Goal: Task Accomplishment & Management: Manage account settings

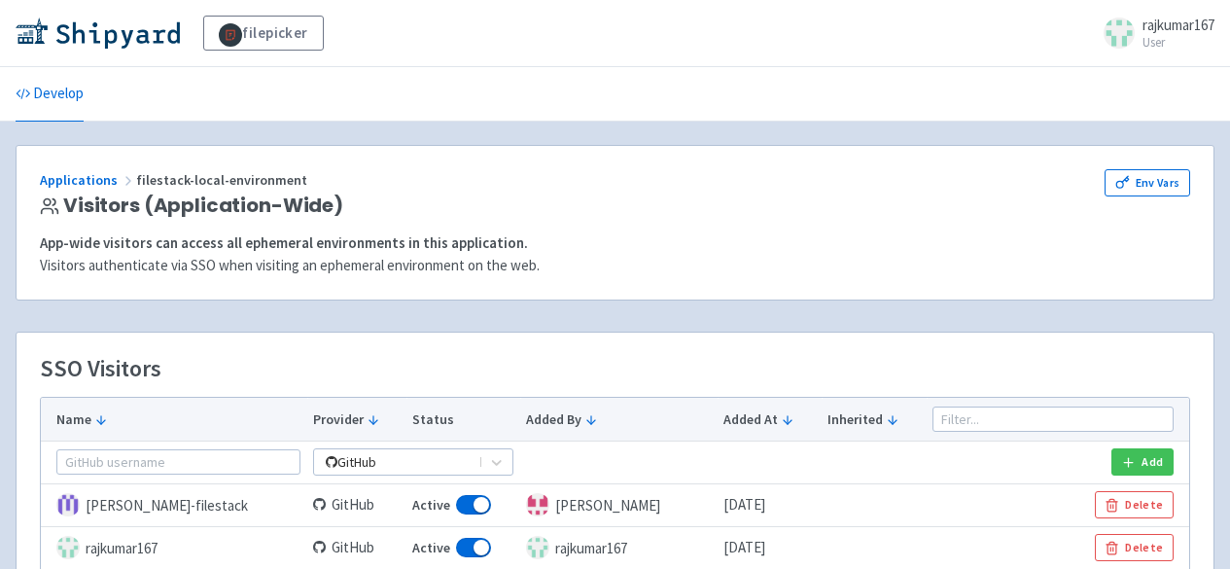
scroll to position [292, 0]
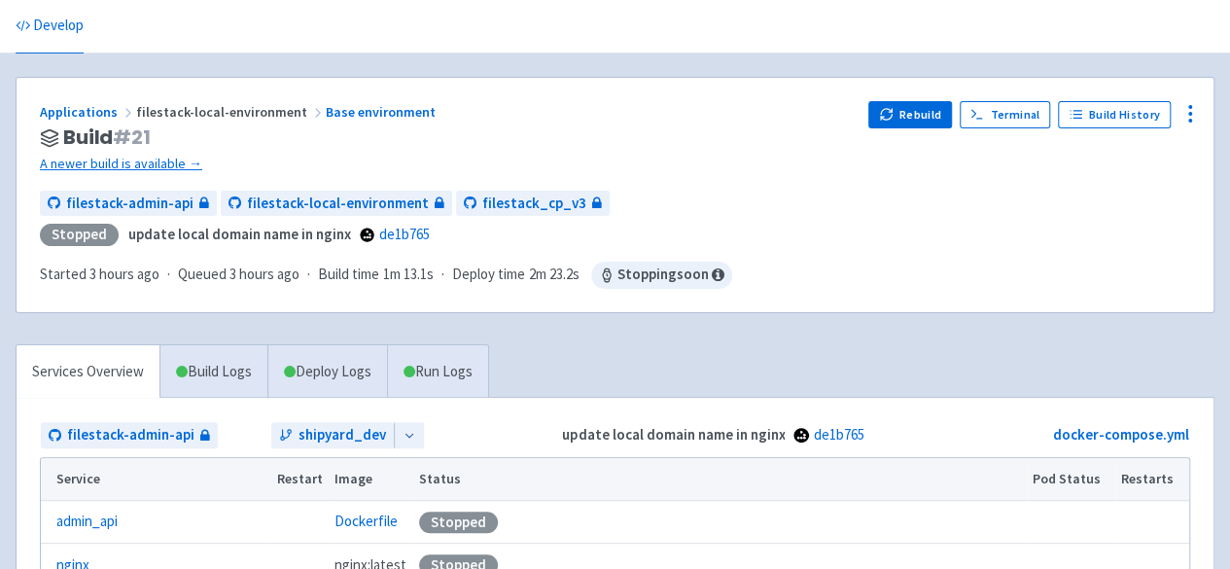
scroll to position [97, 0]
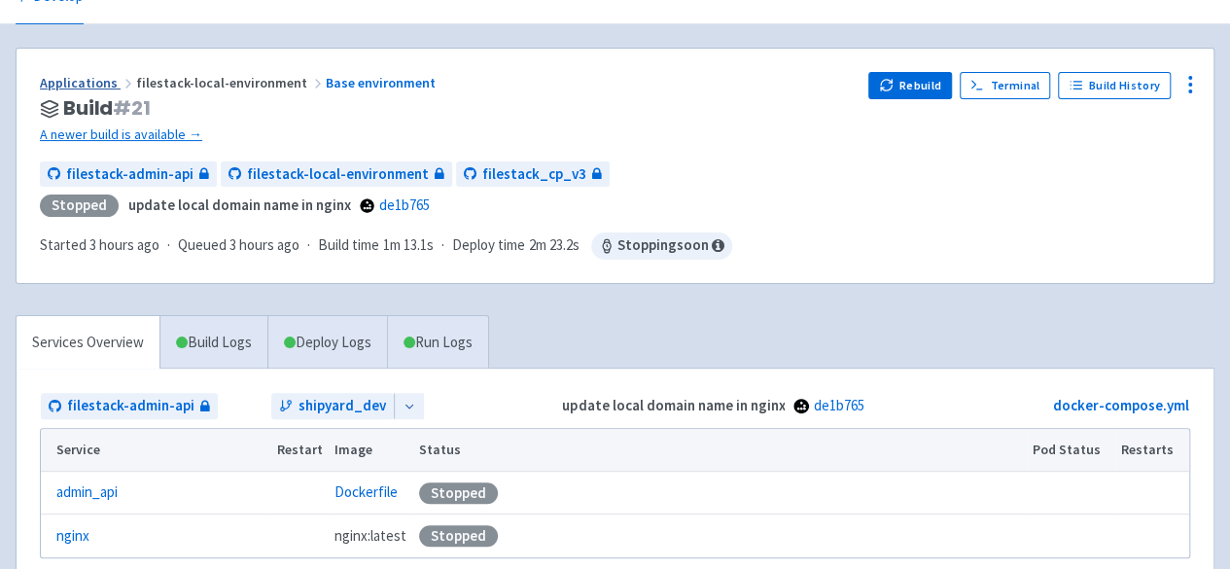
click at [86, 86] on link "Applications" at bounding box center [88, 83] width 96 height 18
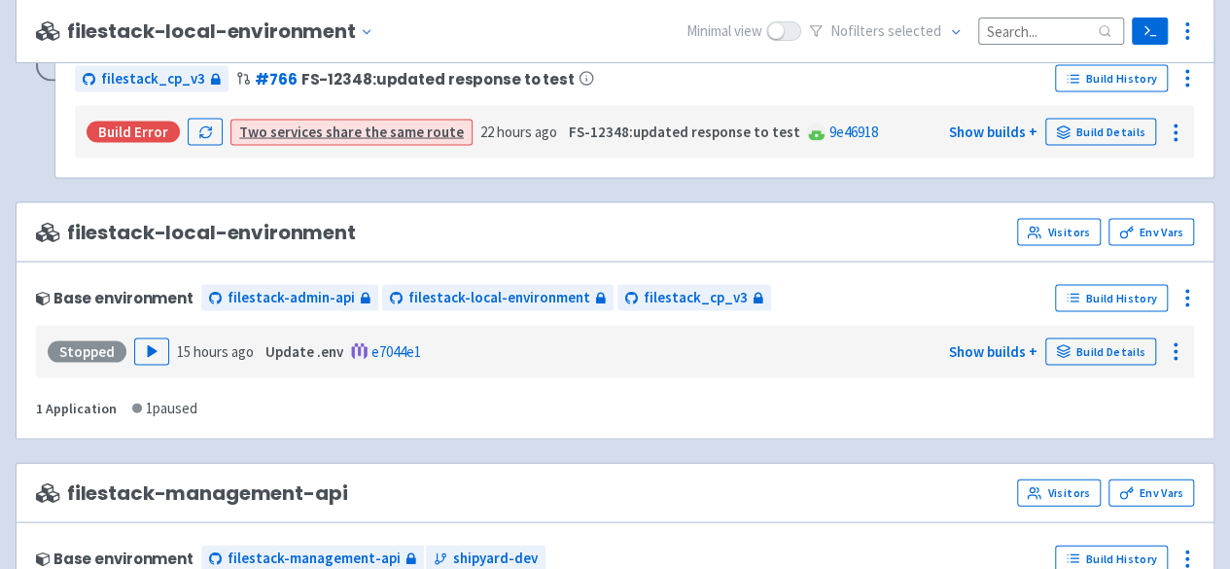
scroll to position [1923, 0]
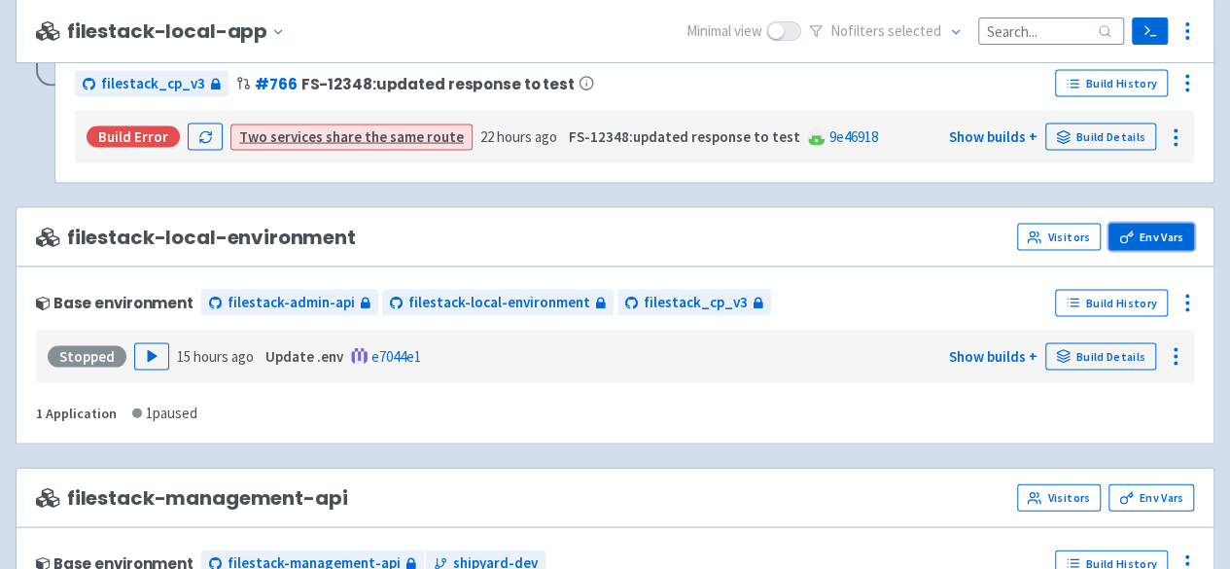
click at [1155, 225] on link "Env Vars" at bounding box center [1152, 237] width 86 height 27
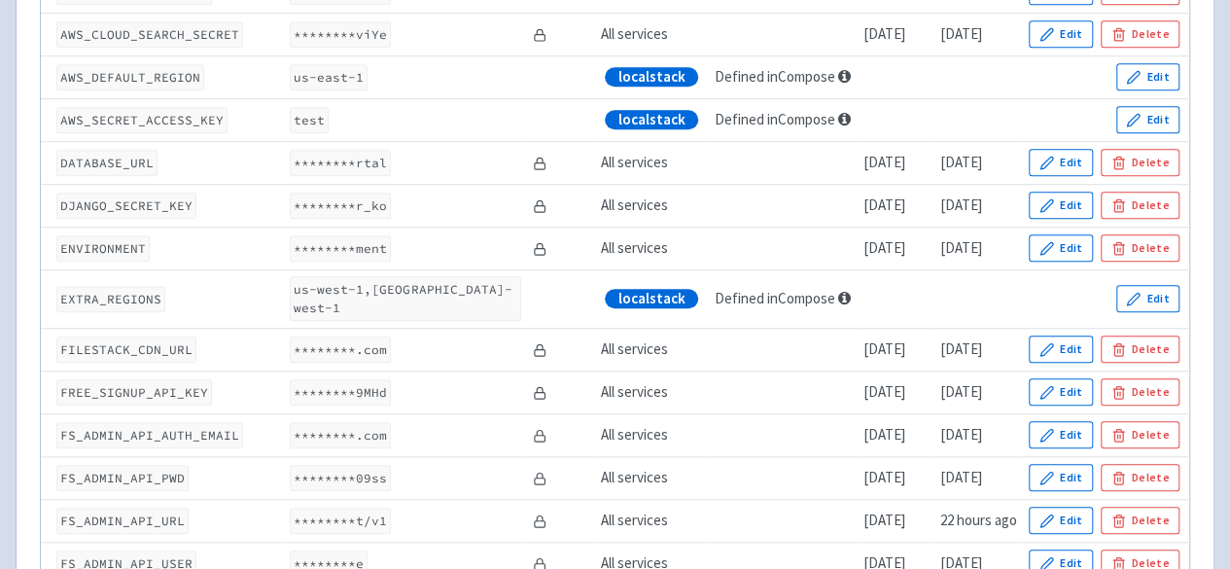
scroll to position [681, 0]
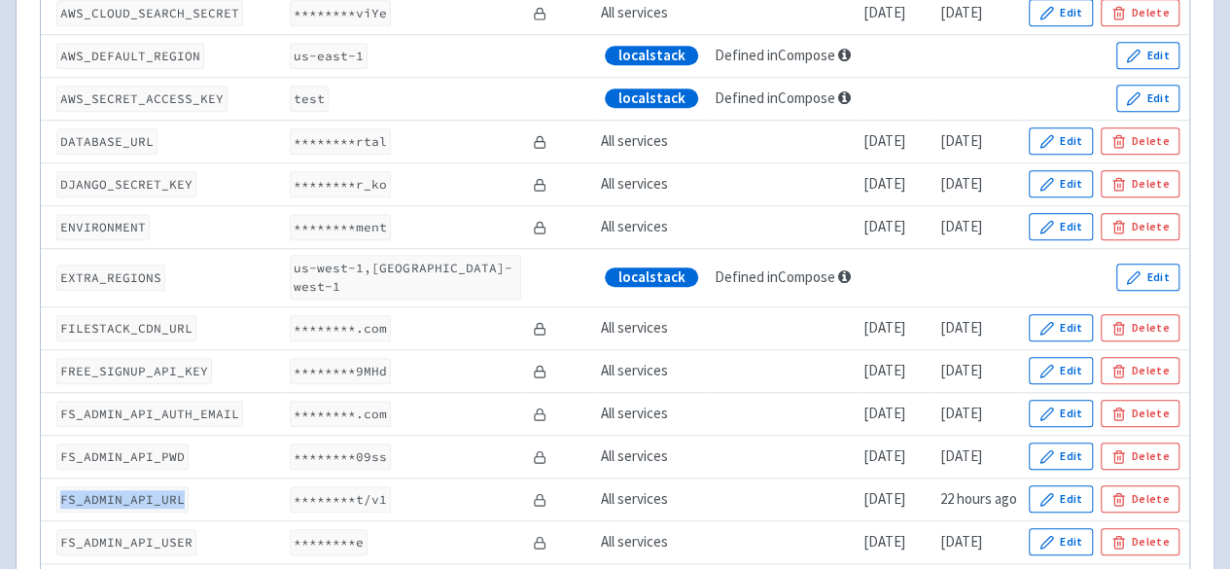
drag, startPoint x: 58, startPoint y: 479, endPoint x: 182, endPoint y: 479, distance: 123.5
click at [181, 486] on code "FS_ADMIN_API_URL" at bounding box center [122, 499] width 132 height 26
drag, startPoint x: 293, startPoint y: 482, endPoint x: 393, endPoint y: 482, distance: 100.2
click at [393, 482] on td "********t/v1" at bounding box center [405, 498] width 243 height 43
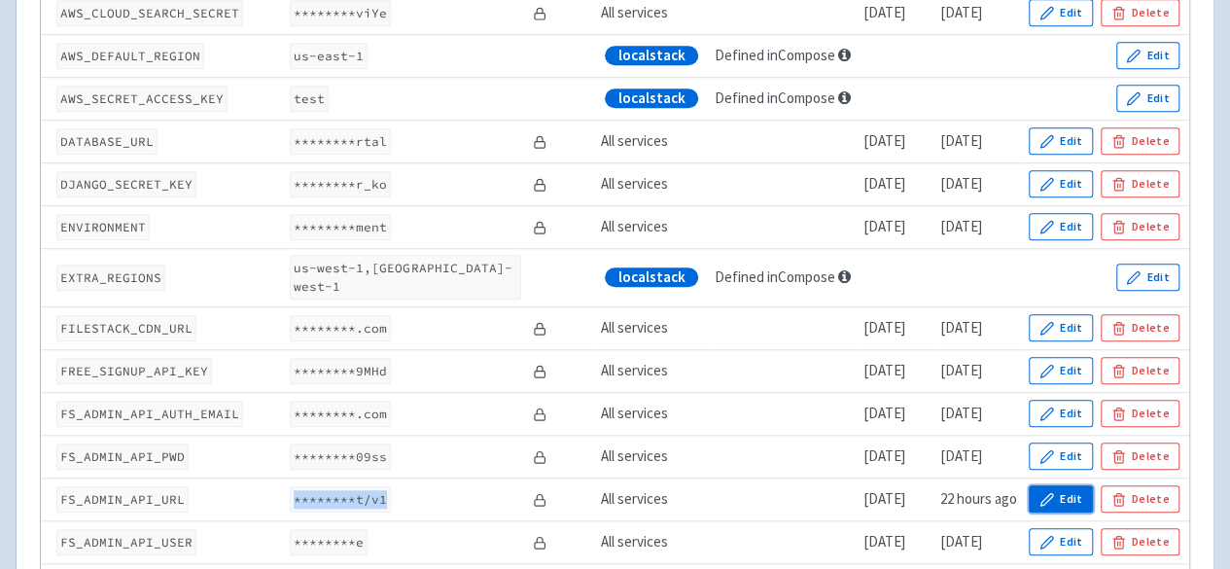
click at [1064, 485] on button "Edit" at bounding box center [1061, 498] width 64 height 27
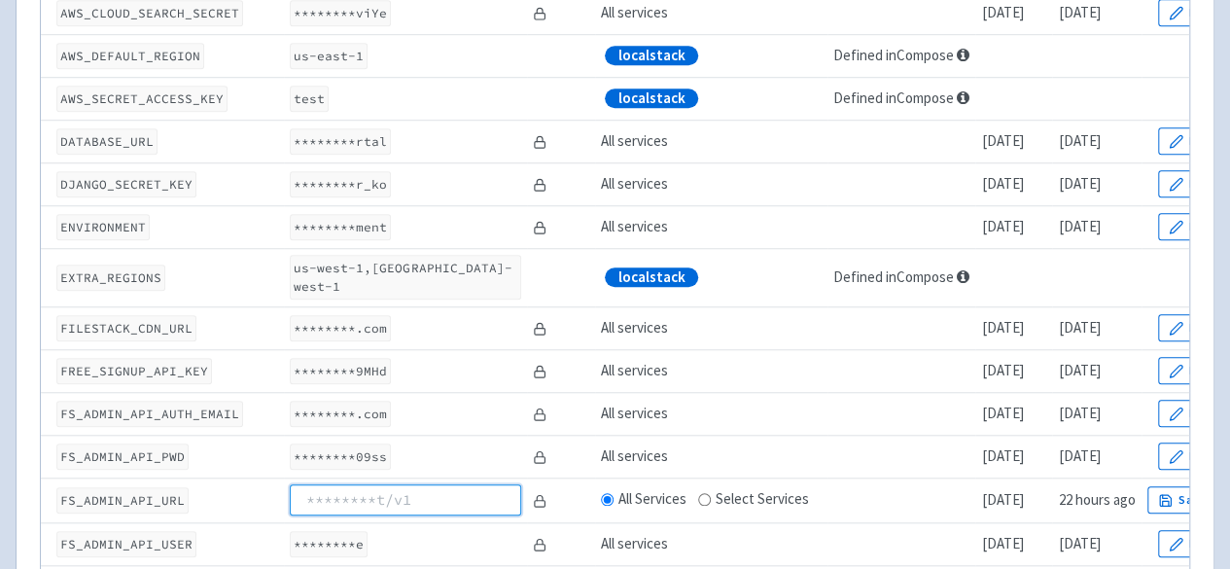
paste input "http://admin-api-nginx/v1"
click at [414, 484] on input "http://admin-api-nginx/v1" at bounding box center [405, 499] width 230 height 31
drag, startPoint x: 349, startPoint y: 476, endPoint x: 290, endPoint y: 481, distance: 59.6
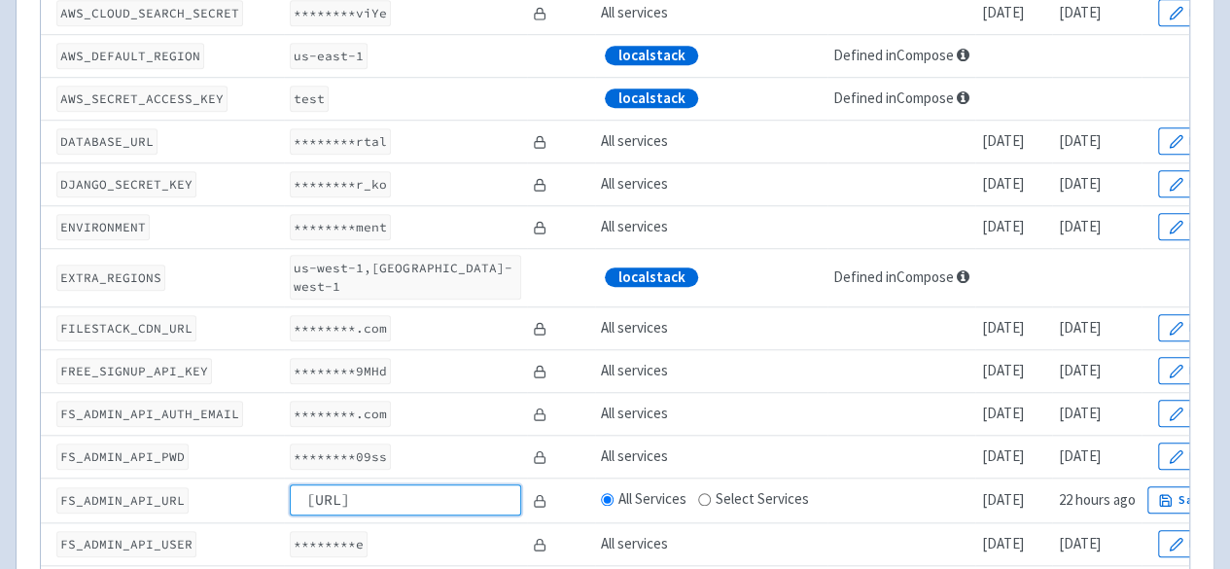
click at [290, 484] on input "http://admin-api-nginx/v1" at bounding box center [405, 499] width 230 height 31
type input "http://admin-api-nginx/v1"
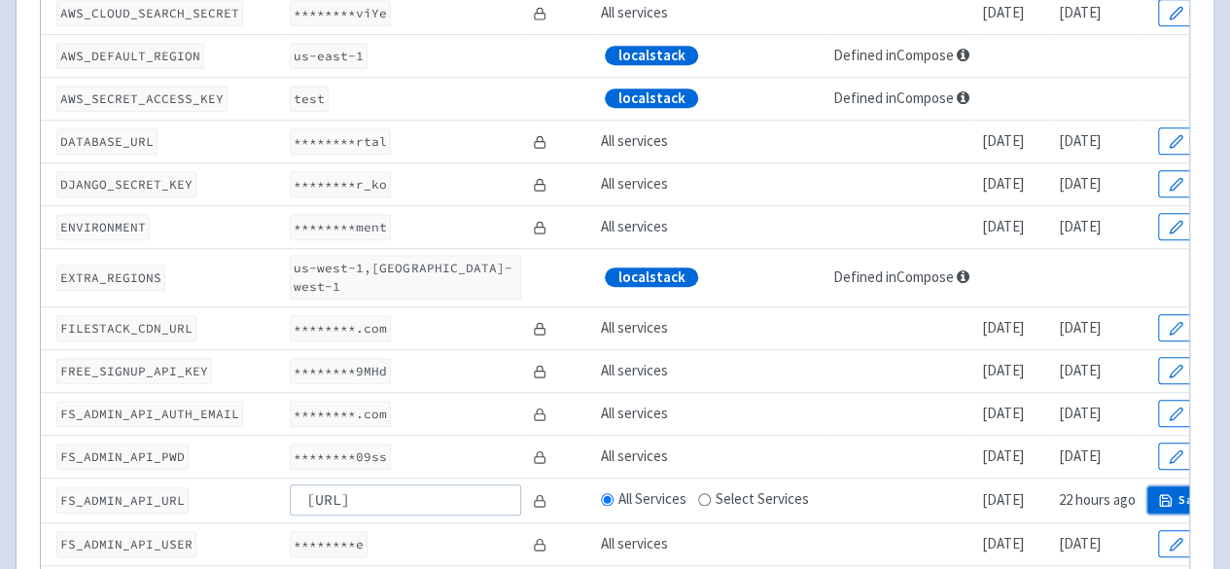
click at [1170, 493] on icon "button" at bounding box center [1165, 500] width 15 height 15
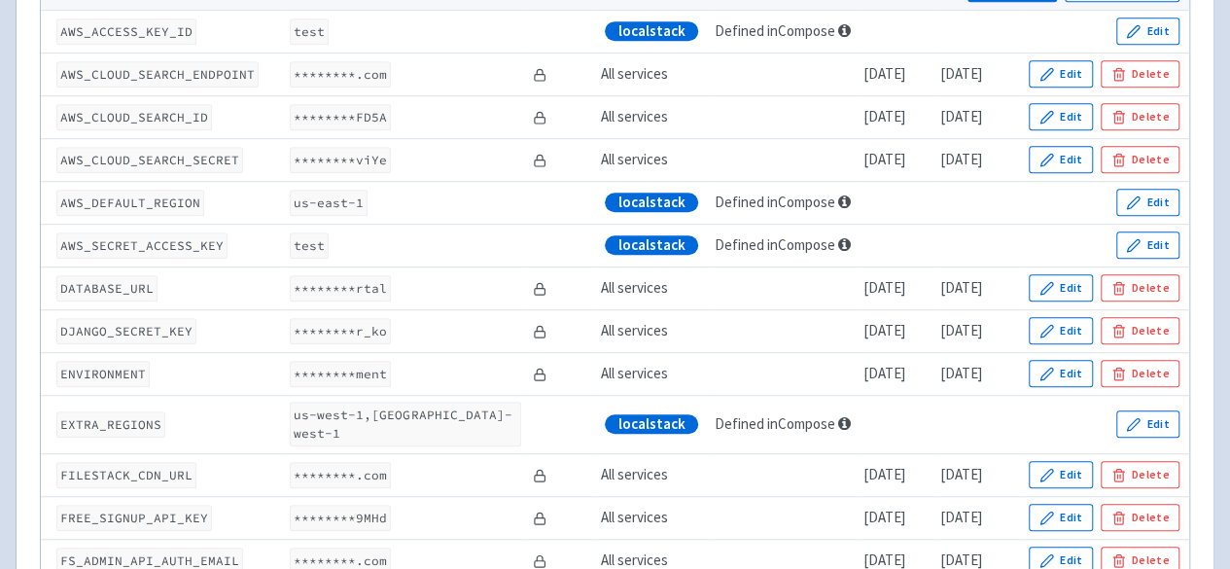
scroll to position [292, 0]
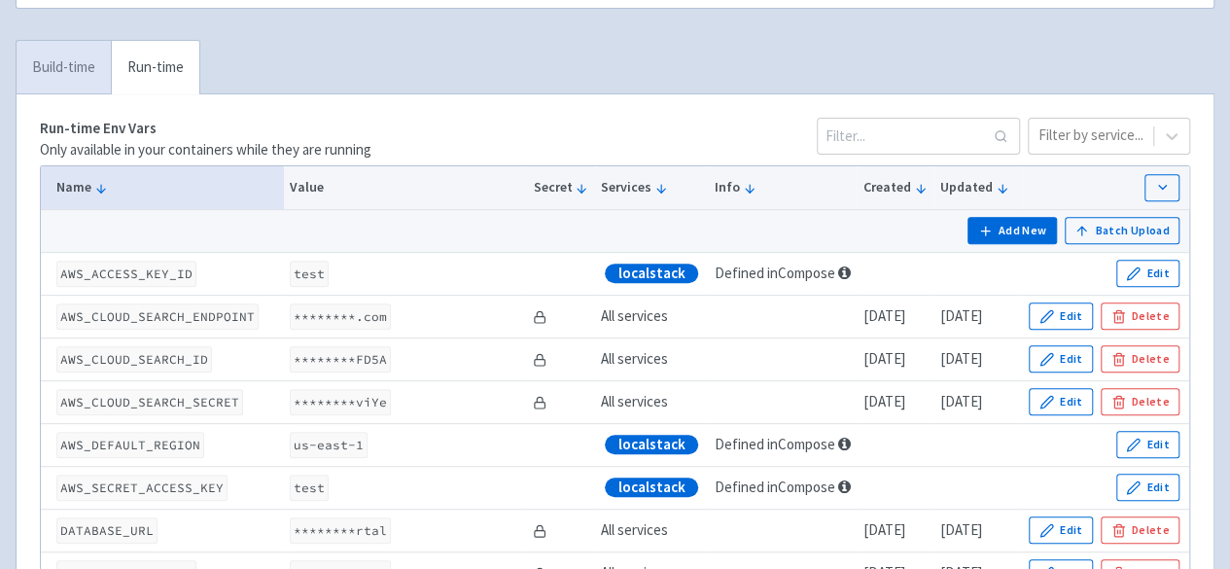
click at [74, 64] on link "Build-time" at bounding box center [64, 67] width 94 height 53
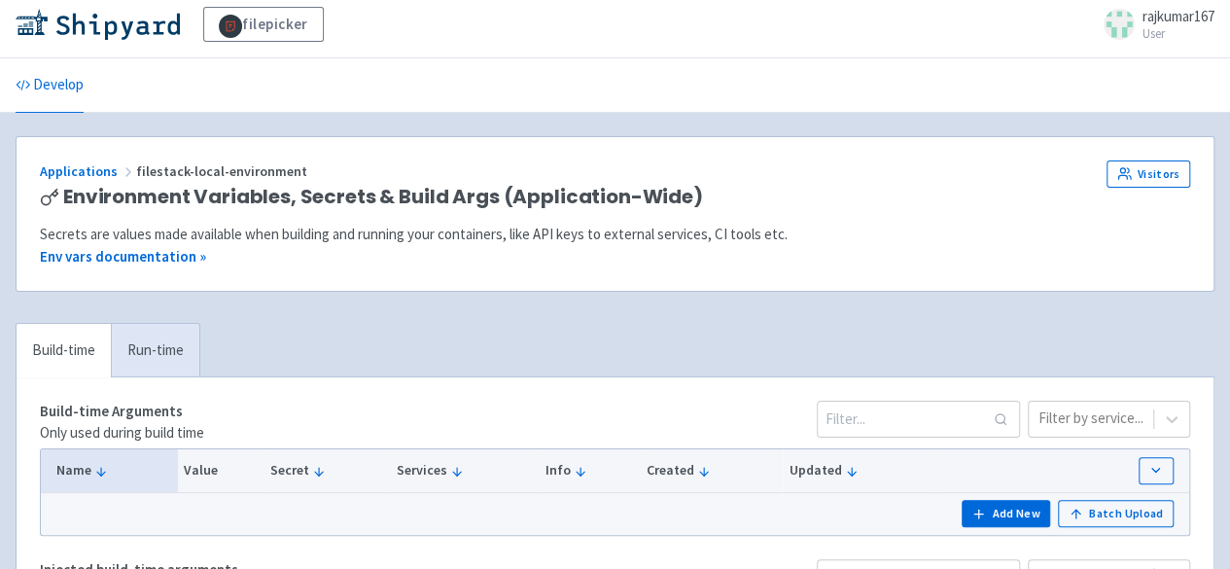
scroll to position [0, 0]
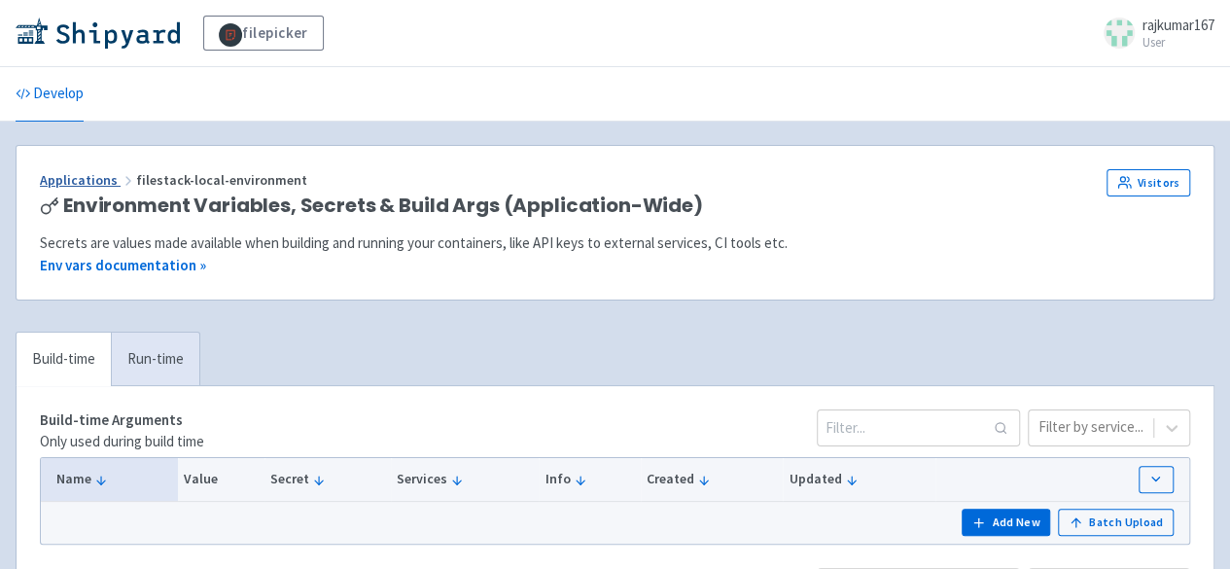
click at [86, 174] on link "Applications" at bounding box center [88, 180] width 96 height 18
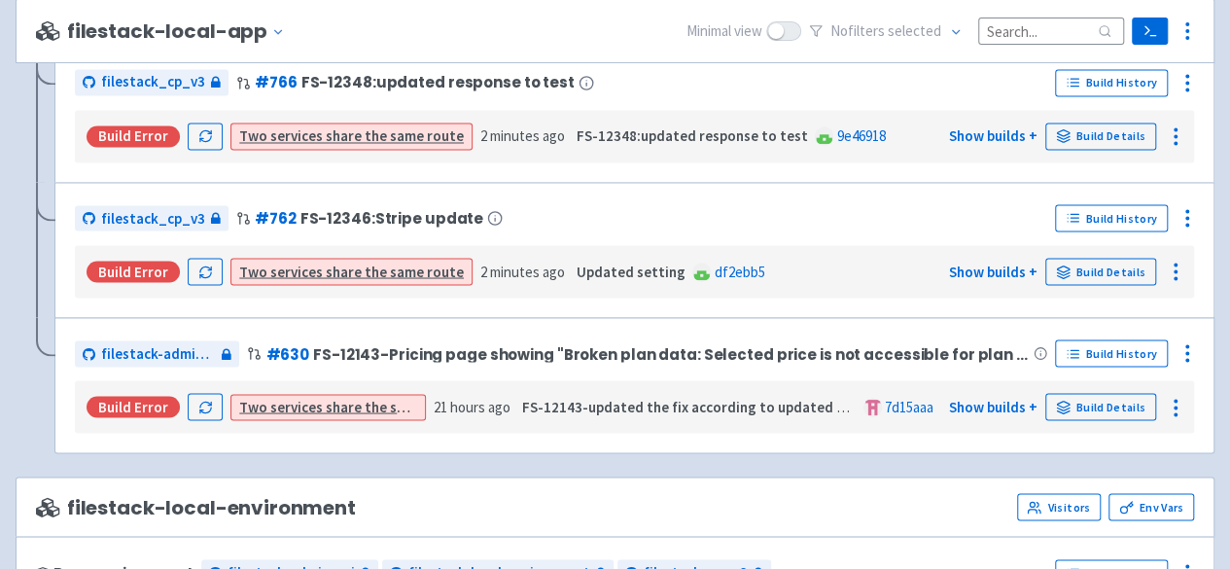
scroll to position [1945, 0]
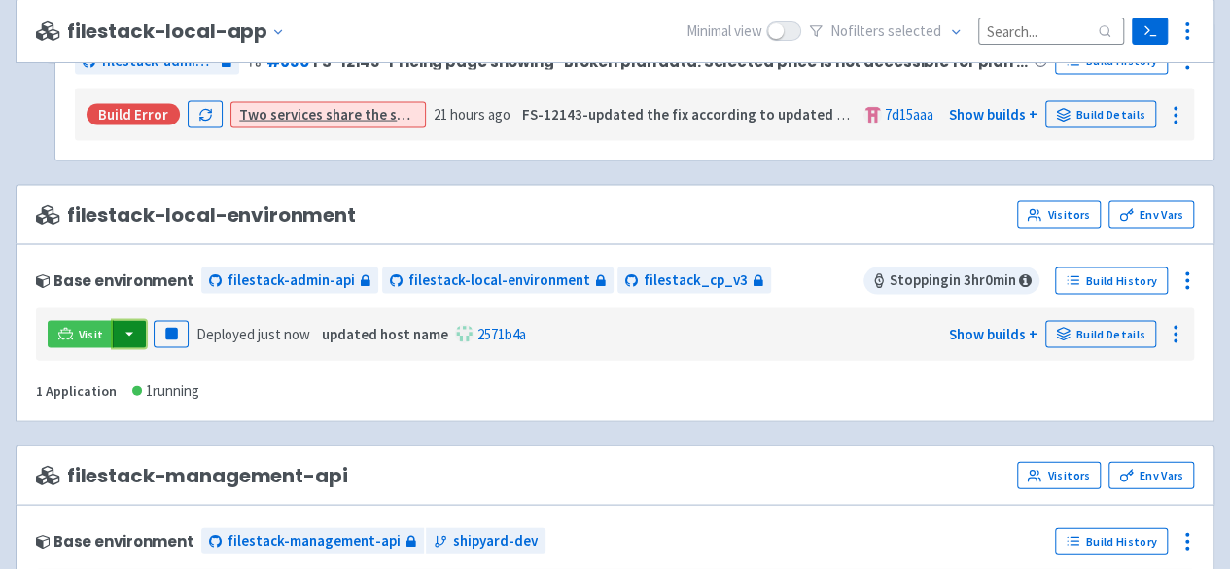
click at [124, 326] on button "button" at bounding box center [129, 334] width 33 height 27
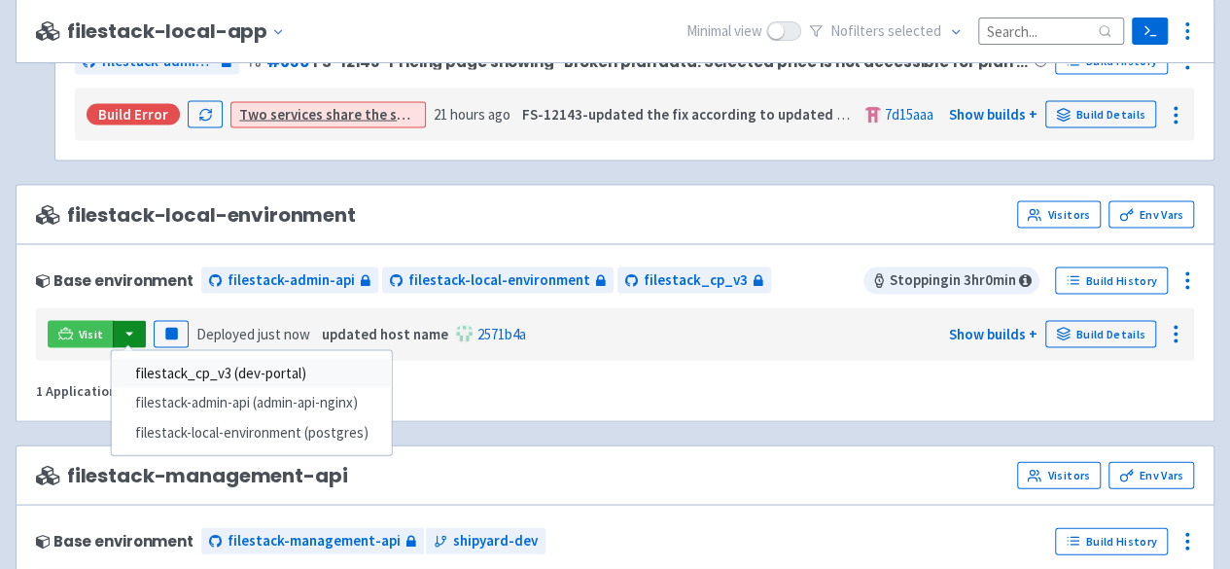
click at [266, 360] on link "filestack_cp_v3 (dev-portal)" at bounding box center [252, 374] width 280 height 30
